Goal: Navigation & Orientation: Find specific page/section

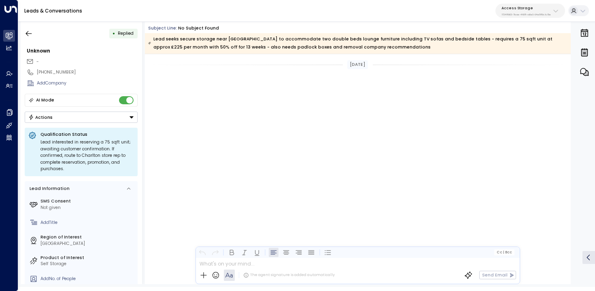
scroll to position [791, 0]
